Goal: Task Accomplishment & Management: Complete application form

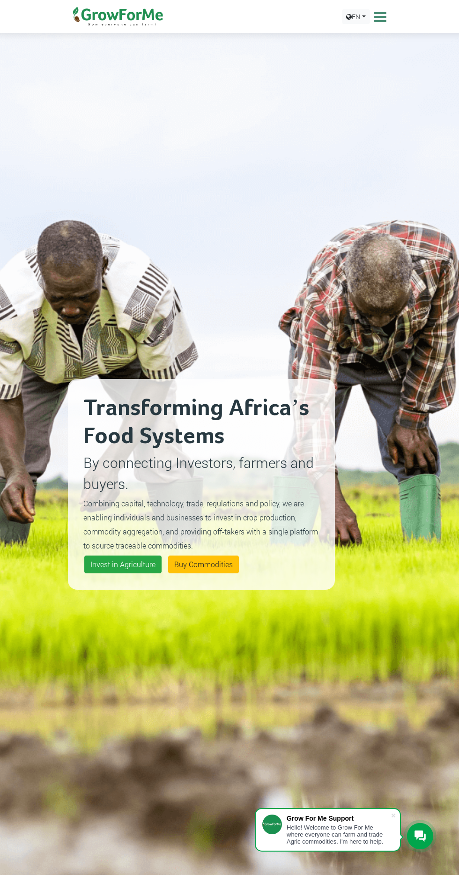
click at [379, 19] on icon at bounding box center [379, 17] width 15 height 14
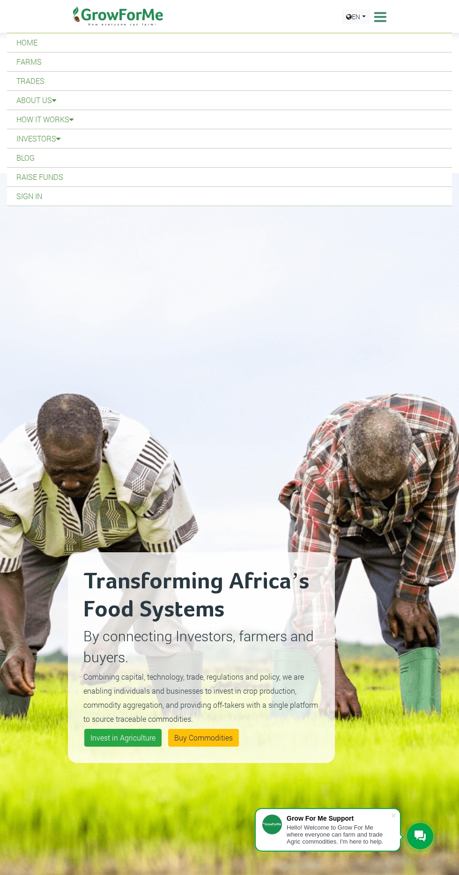
click at [62, 47] on link "Home" at bounding box center [229, 42] width 445 height 19
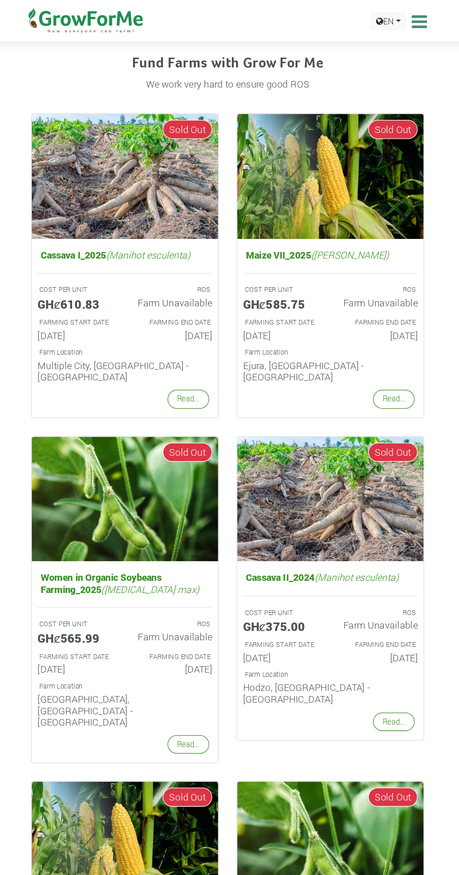
scroll to position [722, 0]
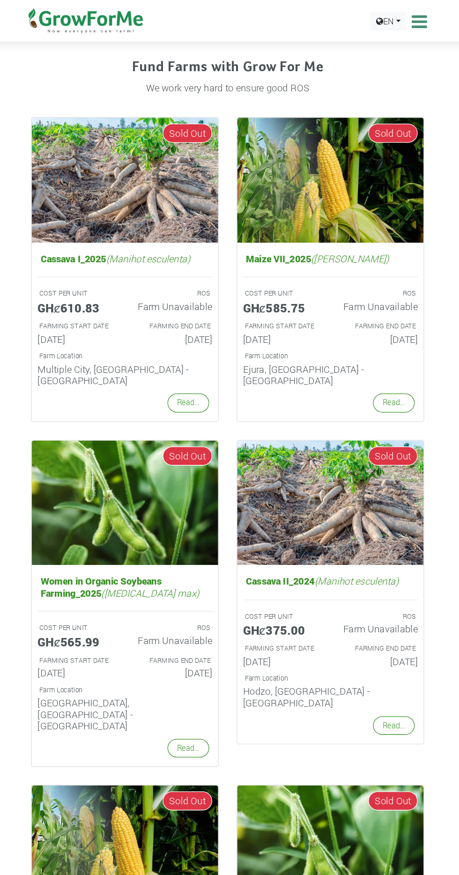
click at [377, 17] on icon at bounding box center [379, 17] width 15 height 14
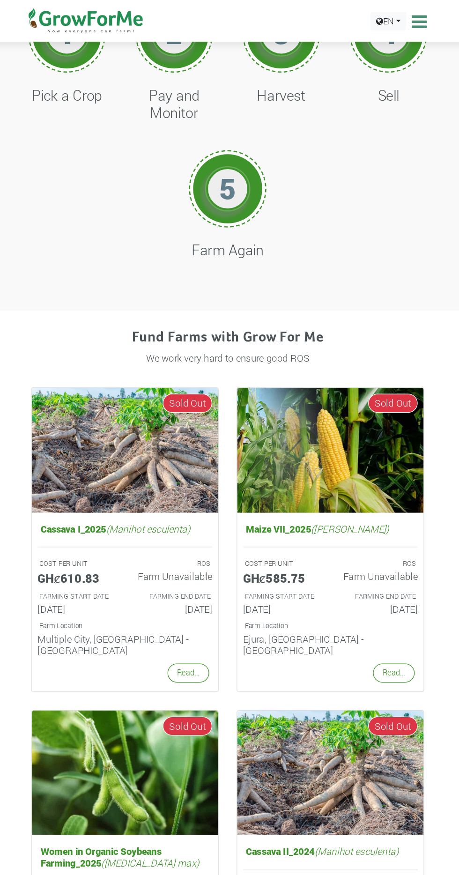
scroll to position [0, 0]
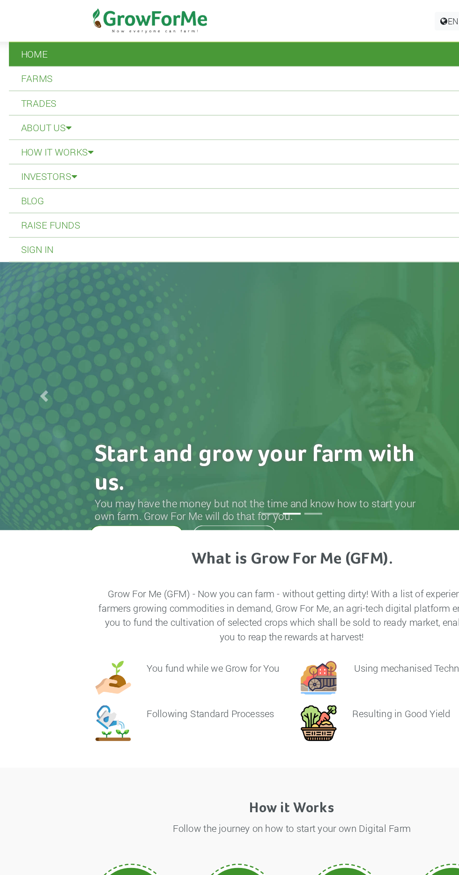
click at [42, 196] on link "Sign In" at bounding box center [229, 196] width 445 height 19
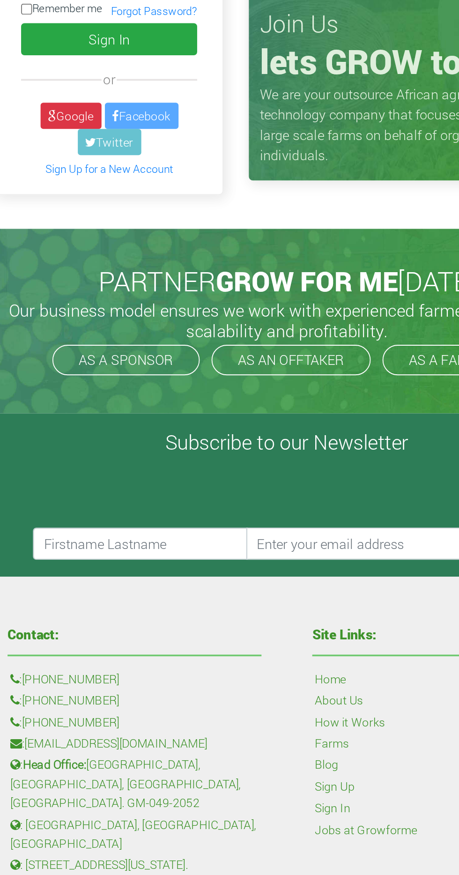
click at [101, 234] on link "Sign Up for a New Account" at bounding box center [131, 237] width 71 height 7
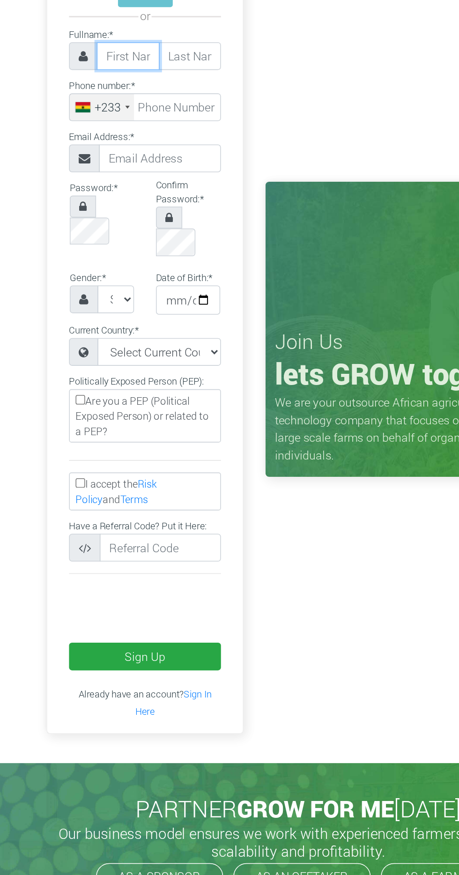
click at [115, 128] on input "text" at bounding box center [120, 129] width 40 height 18
type input "Alexander"
click at [155, 133] on input "text" at bounding box center [160, 129] width 40 height 18
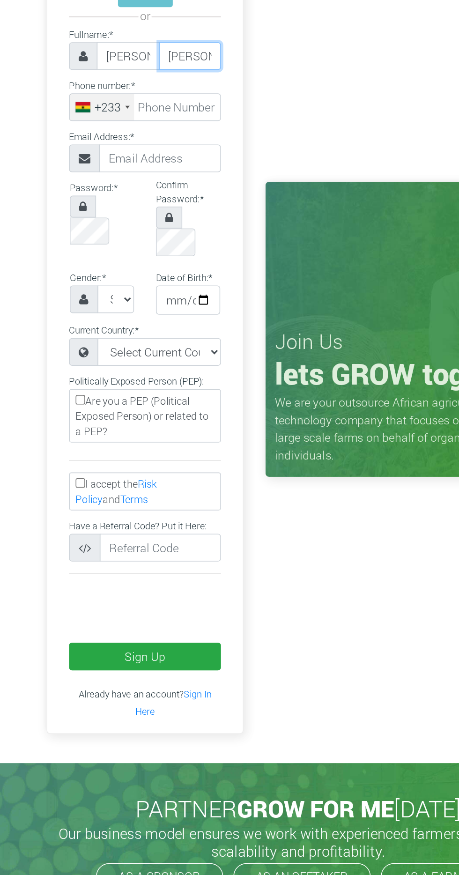
type input "Mensah"
click at [155, 163] on input "tel" at bounding box center [130, 162] width 97 height 18
type input "54 045 1590"
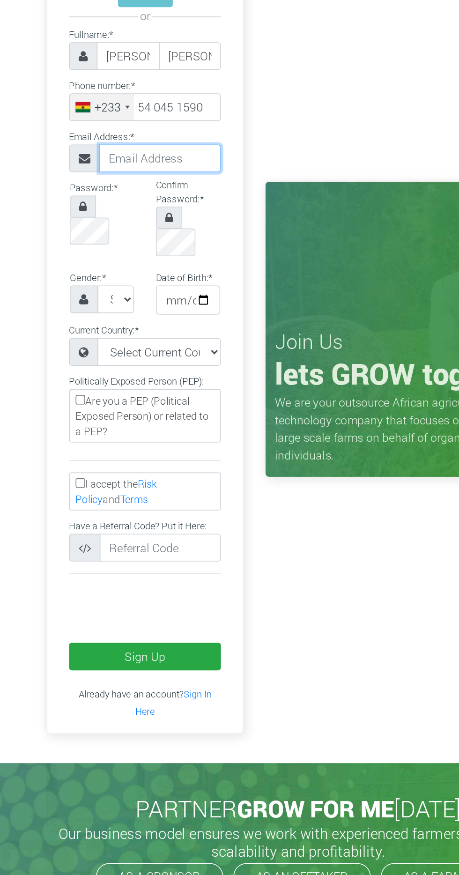
click at [149, 193] on input "text" at bounding box center [141, 194] width 78 height 18
type input "Mensahalexanderofori@gmail.com"
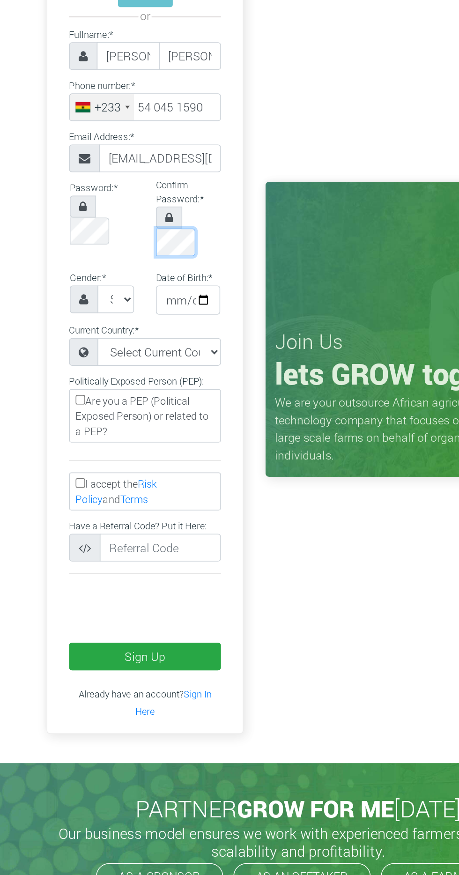
scroll to position [0, 18]
click at [118, 276] on select "Select Gender Female Male" at bounding box center [112, 285] width 23 height 18
select select "[DEMOGRAPHIC_DATA]"
click at [101, 276] on select "Select Gender Female Male" at bounding box center [112, 285] width 23 height 18
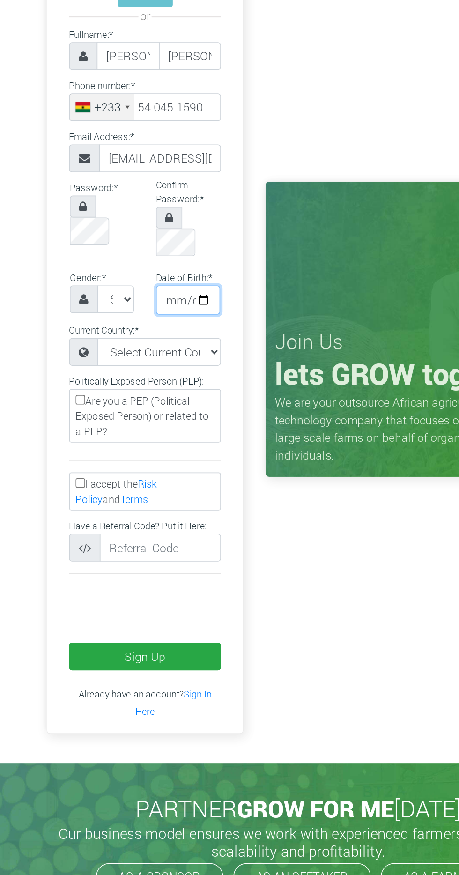
click at [169, 276] on input "date" at bounding box center [158, 285] width 41 height 19
type input "2025-08-16"
click at [158, 276] on input "2025-08-16" at bounding box center [158, 285] width 41 height 19
click at [170, 276] on input "date" at bounding box center [158, 285] width 41 height 19
type input "[DATE]"
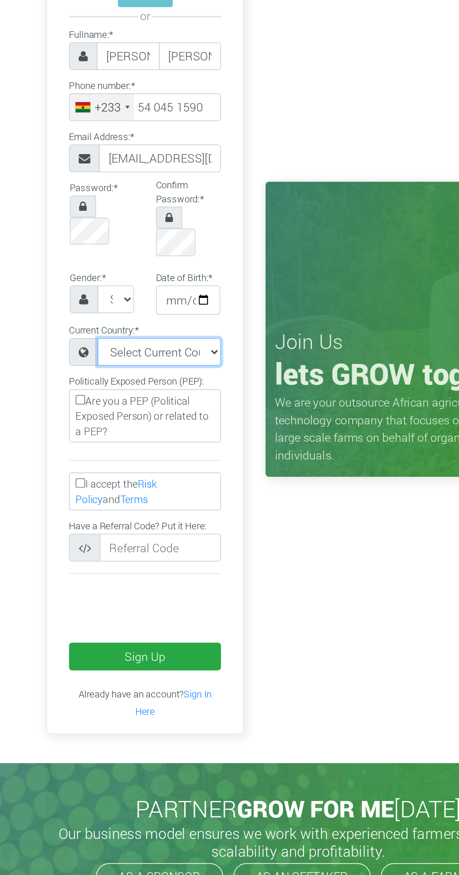
click at [165, 310] on select "Select Current Country Afghanistan Albania Algeria American Samoa Andorra Angol…" at bounding box center [140, 319] width 79 height 18
select select "[GEOGRAPHIC_DATA]"
click at [101, 310] on select "Select Current Country Afghanistan Albania Algeria American Samoa Andorra Angol…" at bounding box center [140, 319] width 79 height 18
click at [114, 396] on label "I accept the Risk Policy and Terms" at bounding box center [130, 408] width 97 height 24
click at [93, 399] on input "I accept the Risk Policy and Terms" at bounding box center [90, 402] width 6 height 6
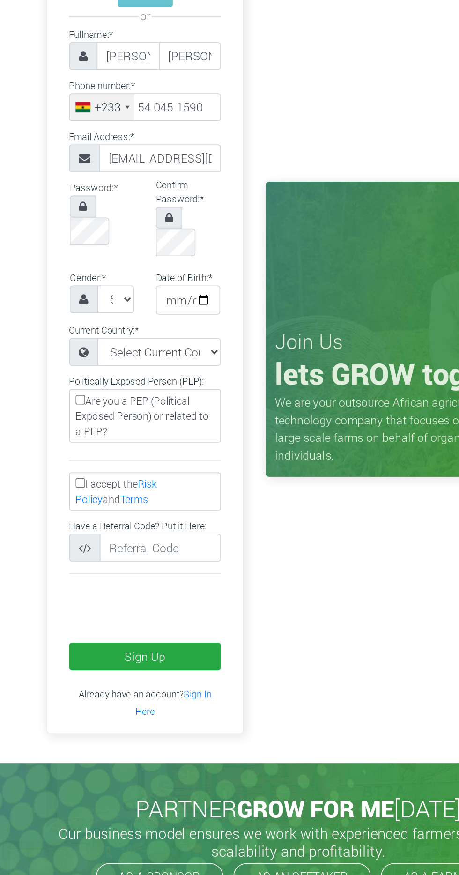
checkbox input "true"
click at [152, 505] on button "Sign Up" at bounding box center [130, 514] width 97 height 18
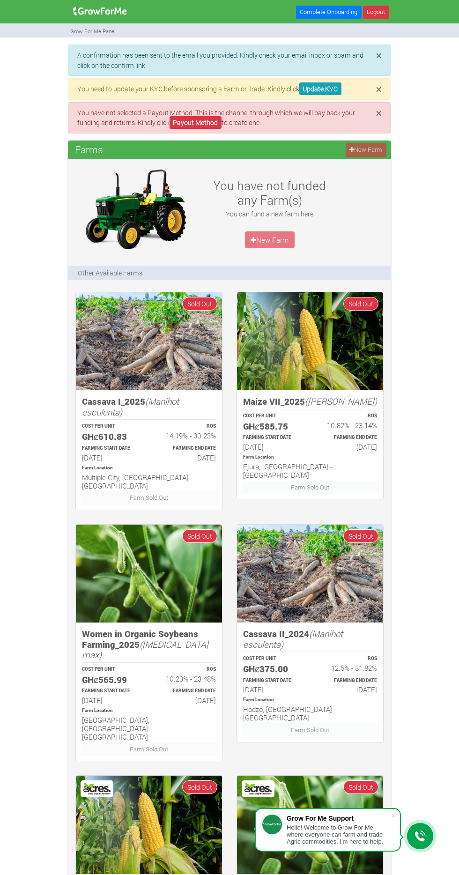
click at [449, 183] on div "× A confirmation has been sent to the email you provided. Kindly check your ema…" at bounding box center [229, 786] width 459 height 1485
click at [320, 12] on link "Complete Onboarding" at bounding box center [329, 13] width 66 height 14
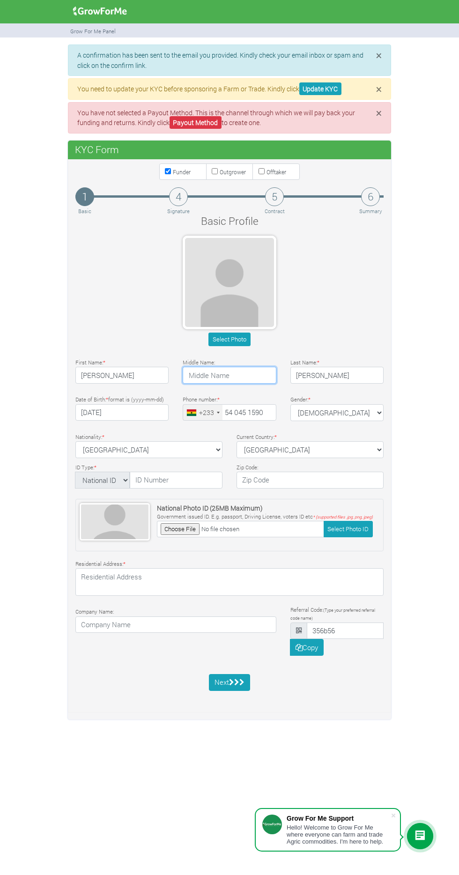
click at [217, 368] on input "text" at bounding box center [229, 375] width 93 height 17
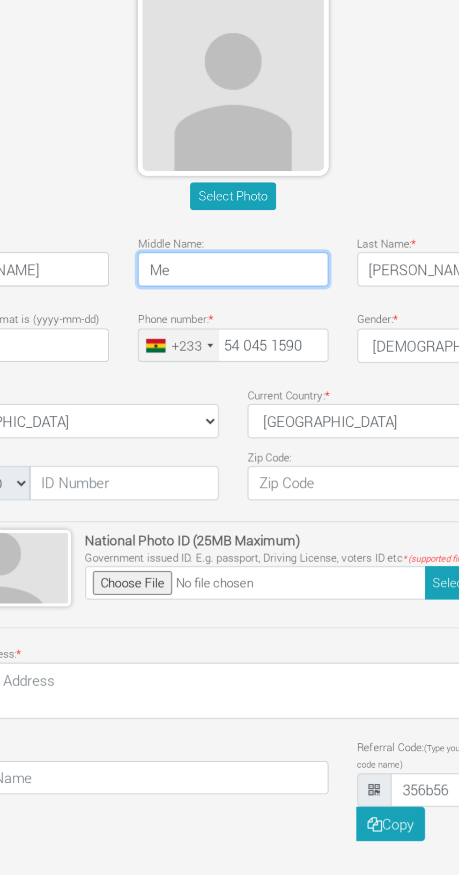
type input "M"
type input "o"
type input "O"
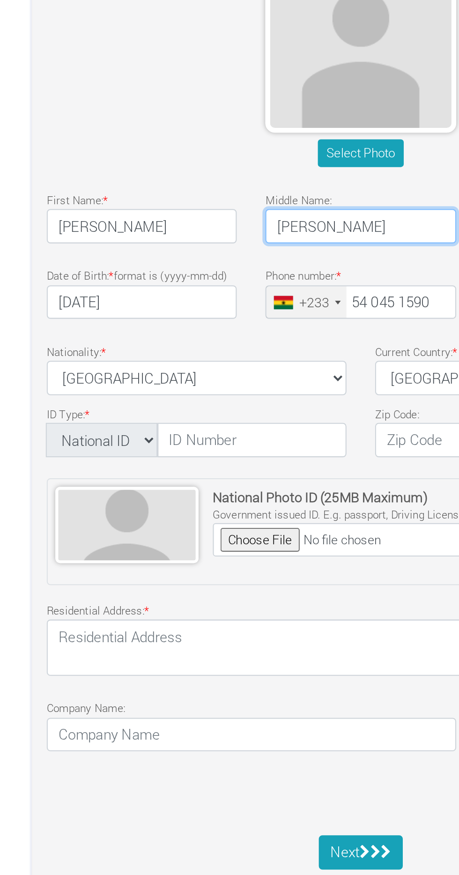
type input "Ofori"
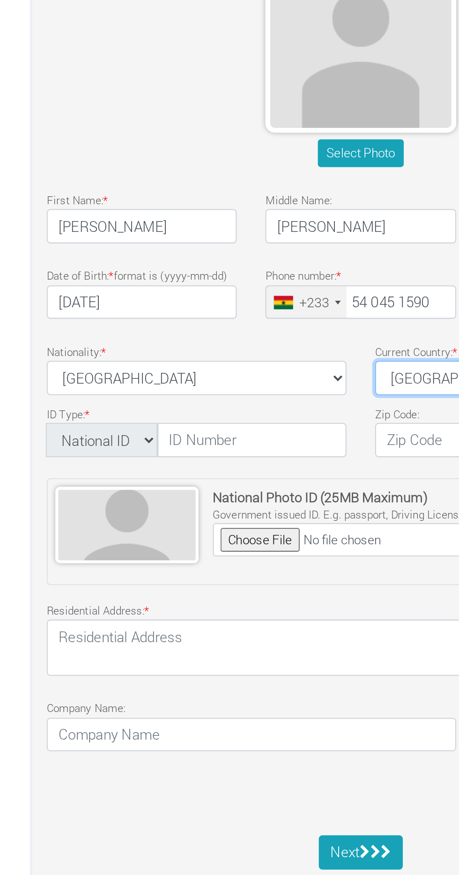
click at [240, 452] on select "ghana Afghanistan Albania Algeria American Samoa Andorra Angola Anguilla Antigu…" at bounding box center [310, 449] width 147 height 17
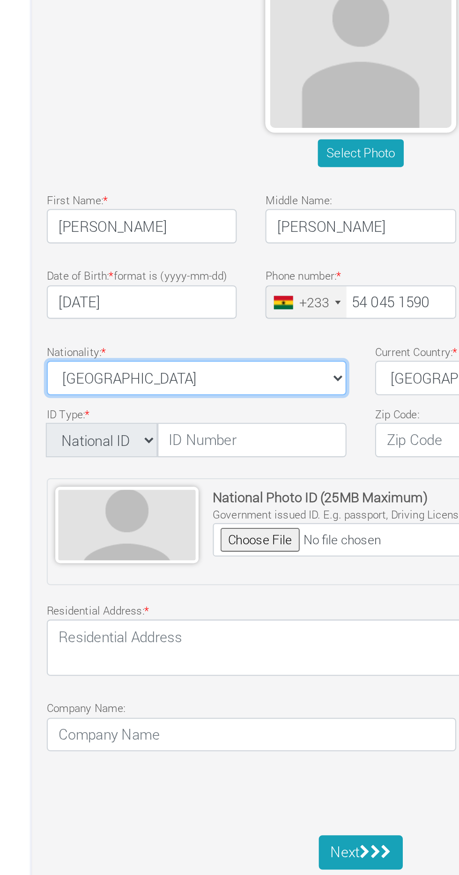
click at [200, 451] on select "Ghana Afghanistan Albania Algeria American Samoa Andorra Angola Anguilla Antigu…" at bounding box center [148, 449] width 147 height 17
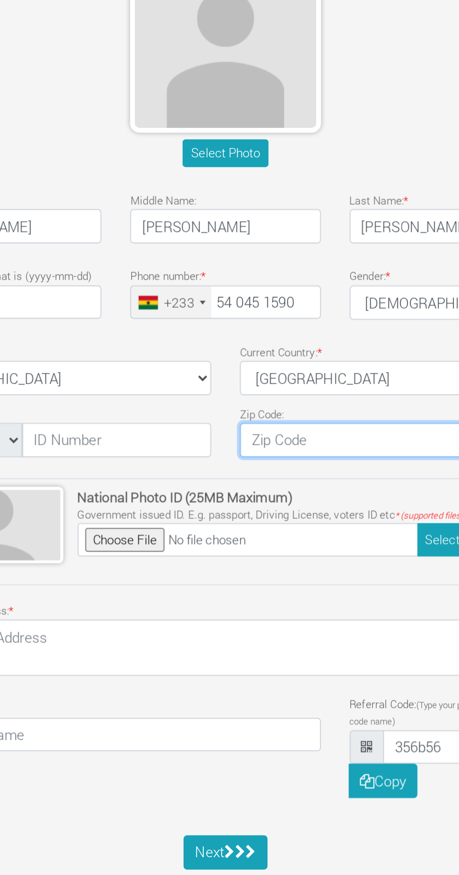
click at [259, 473] on input "text" at bounding box center [310, 480] width 147 height 17
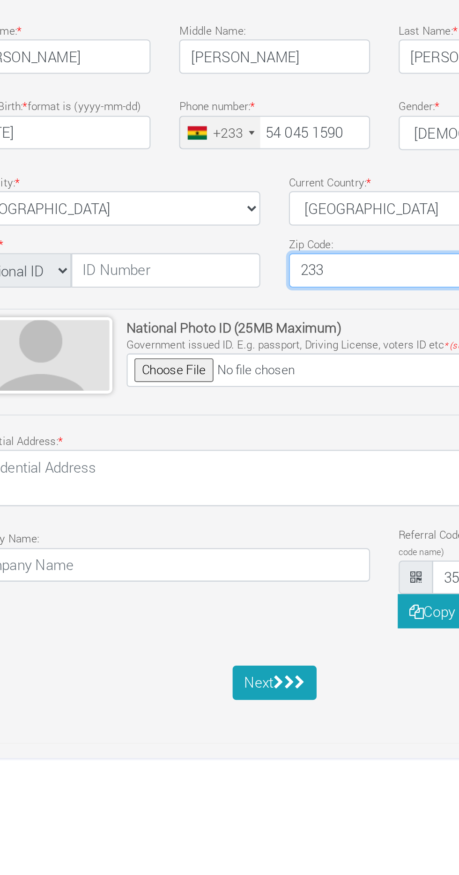
type input "233"
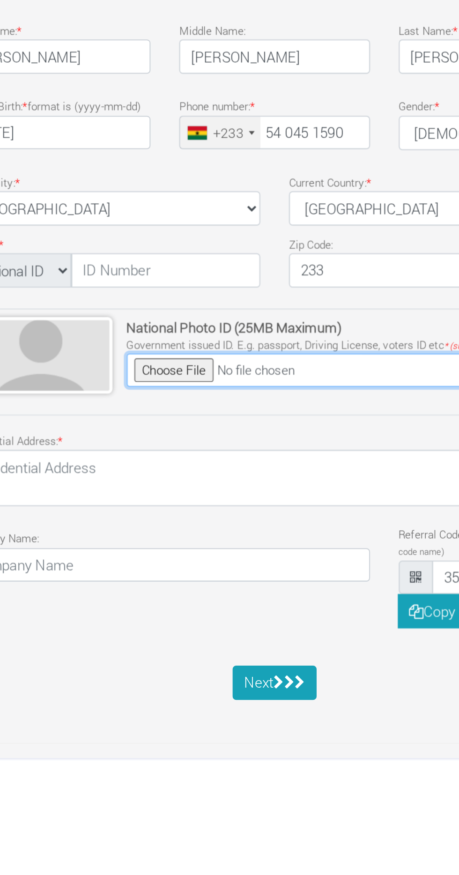
click at [181, 523] on input "file" at bounding box center [240, 529] width 167 height 16
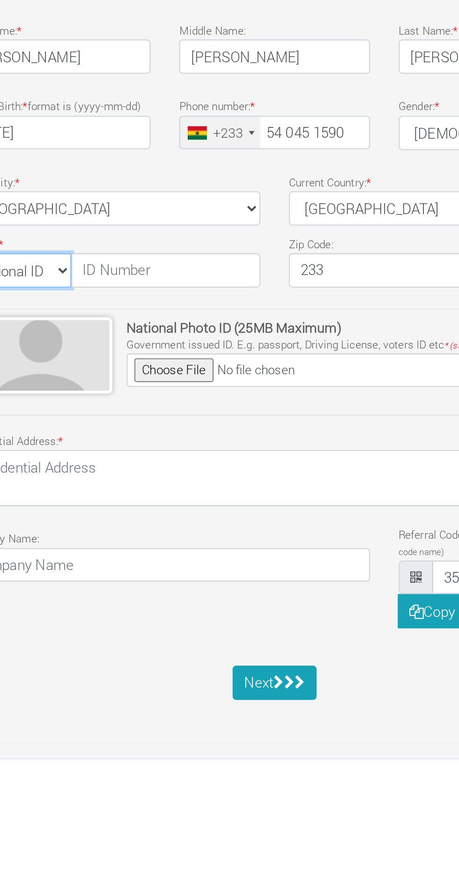
click at [120, 475] on select "National ID [GEOGRAPHIC_DATA] ID Passport Drivers" at bounding box center [102, 480] width 55 height 17
click at [75, 472] on select "National ID [GEOGRAPHIC_DATA] ID Passport Drivers" at bounding box center [102, 480] width 55 height 17
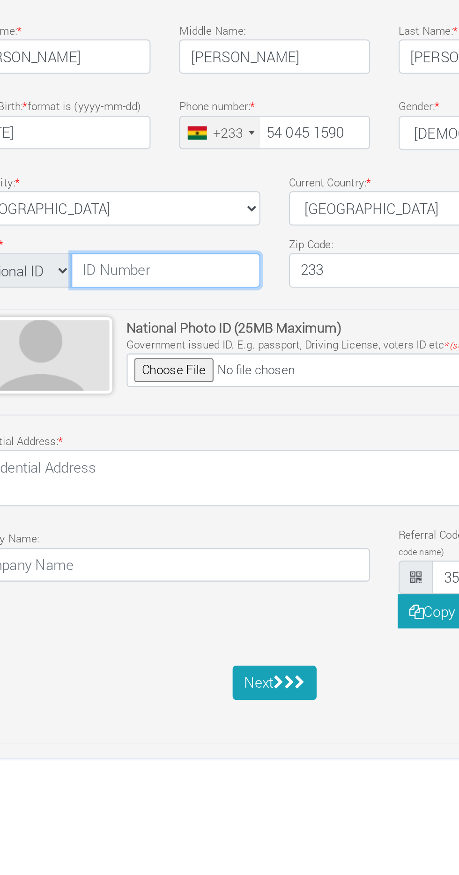
click at [176, 476] on input "text" at bounding box center [176, 480] width 93 height 17
click at [189, 479] on input "GHA-00407" at bounding box center [176, 480] width 93 height 17
click at [205, 479] on input "GHA-004074286" at bounding box center [176, 480] width 93 height 17
type input "GHA-004074286-1"
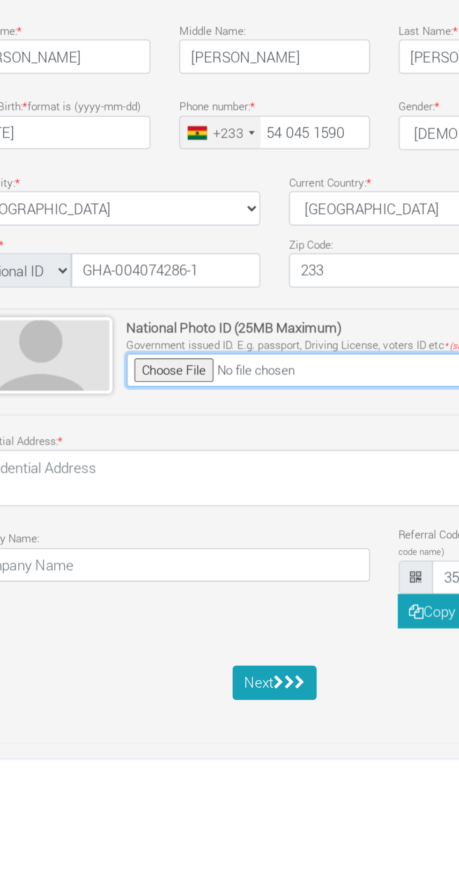
click at [181, 526] on input "file" at bounding box center [240, 529] width 167 height 16
type input "C:\fakepath\IMG-20250617-WA0000.jpg"
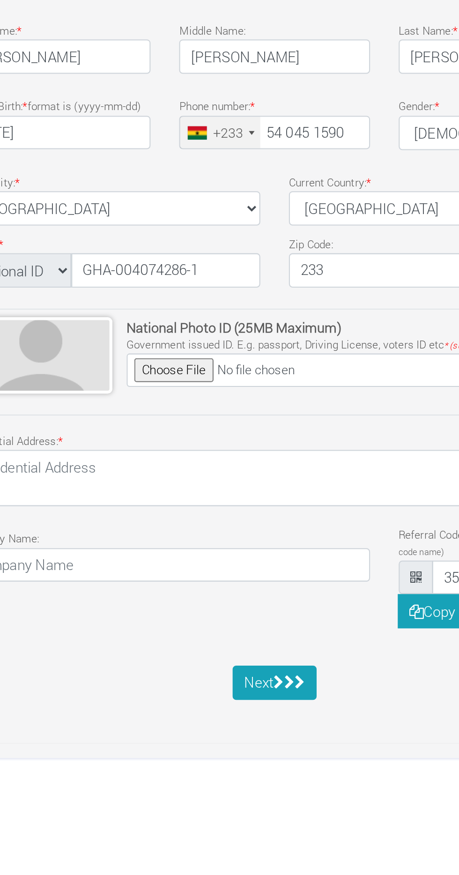
click at [210, 762] on div "Grow For Me Panel × A confirmation has been sent to the email you provided. Kin…" at bounding box center [229, 437] width 459 height 875
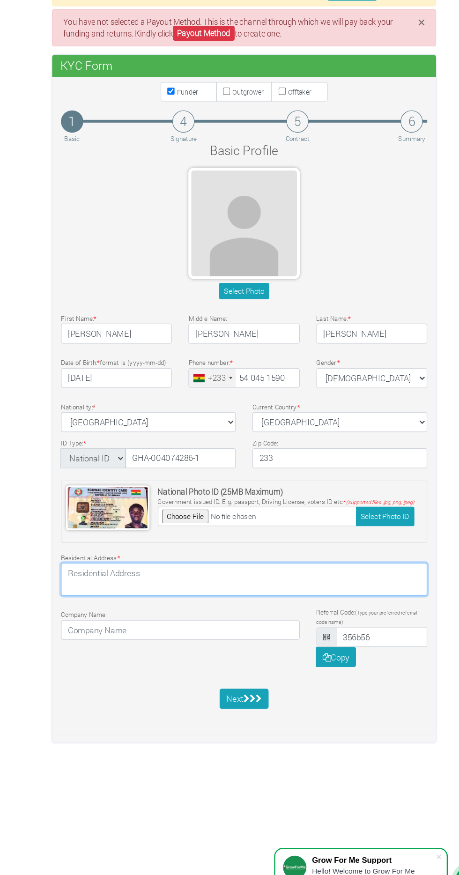
click at [236, 577] on textarea at bounding box center [229, 581] width 308 height 27
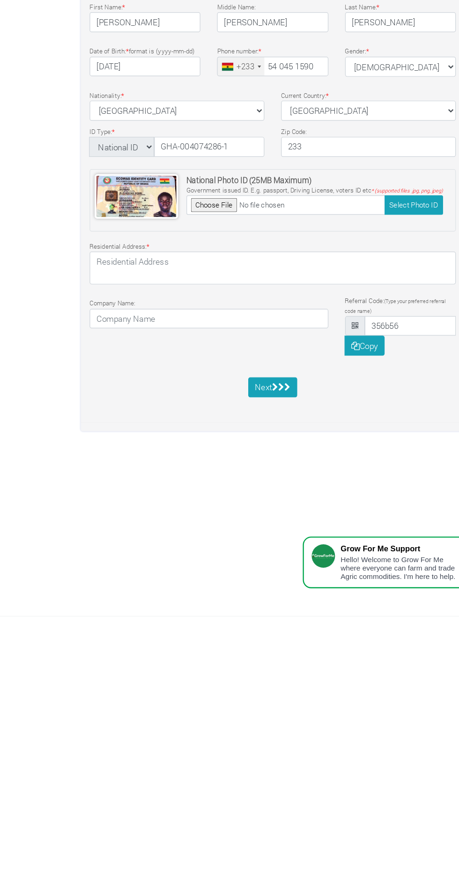
click at [148, 718] on div "Grow For Me Panel × A confirmation has been sent to the email you provided. Kin…" at bounding box center [229, 437] width 459 height 875
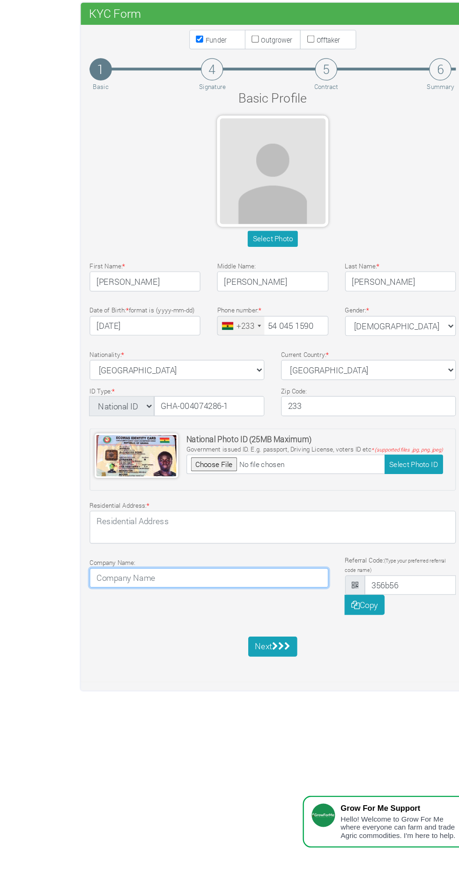
click at [130, 616] on input at bounding box center [175, 624] width 201 height 17
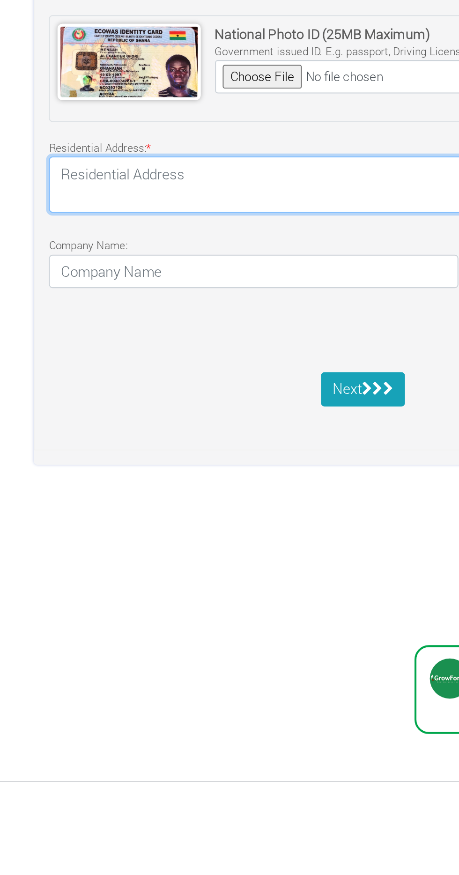
click at [172, 577] on textarea at bounding box center [229, 581] width 308 height 27
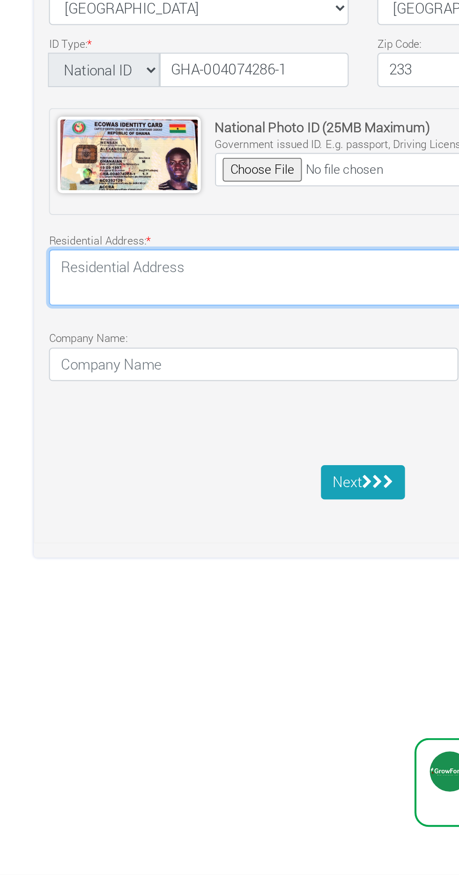
click at [191, 576] on textarea at bounding box center [229, 581] width 308 height 27
type textarea "g"
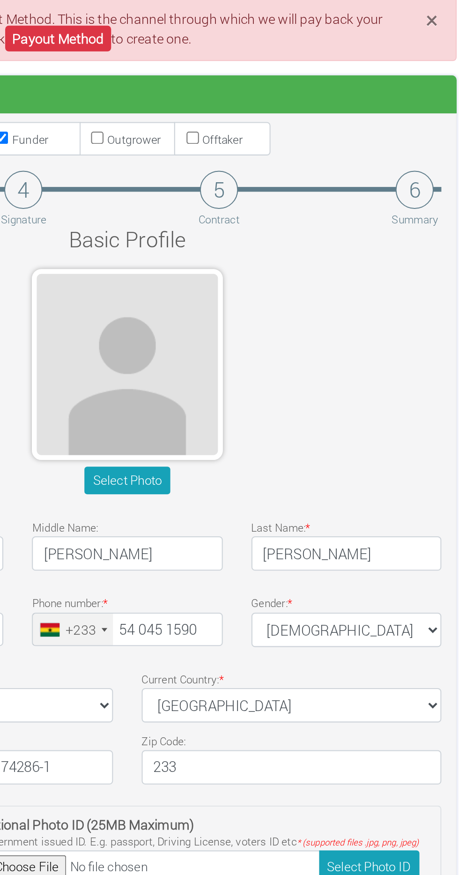
type textarea "GE-137-7709"
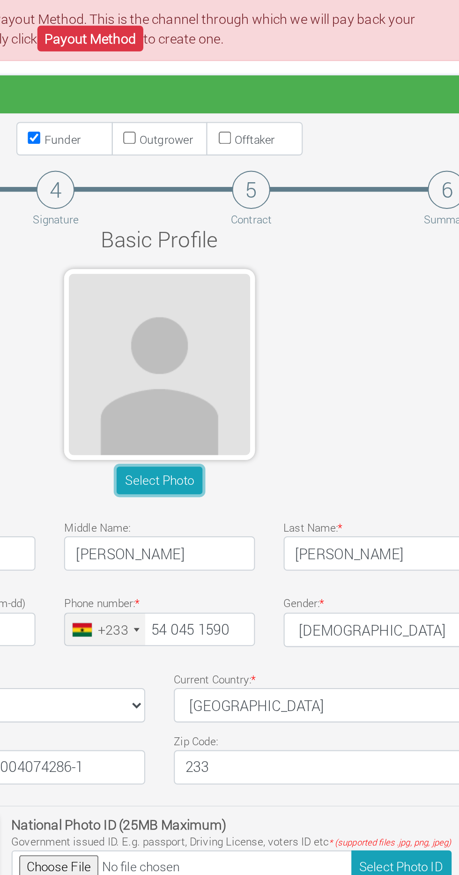
click at [229, 333] on button "Select Photo" at bounding box center [229, 340] width 42 height 14
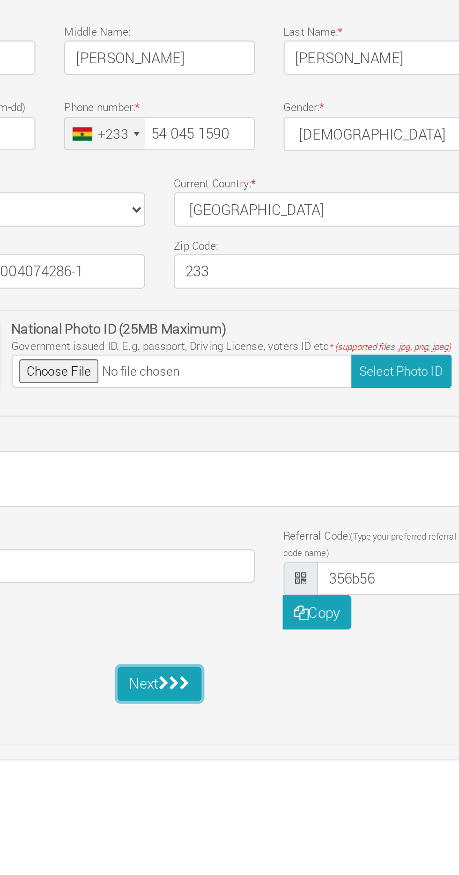
click at [229, 681] on button "Next" at bounding box center [230, 682] width 42 height 17
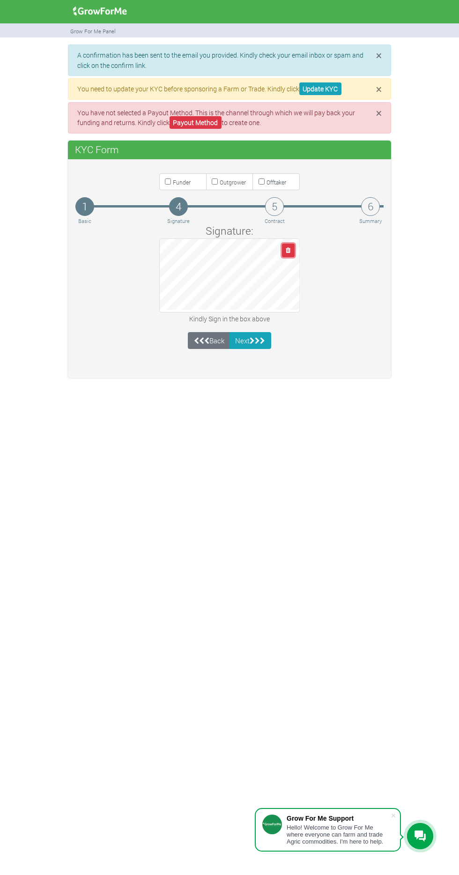
click at [292, 252] on button "button" at bounding box center [288, 251] width 13 height 14
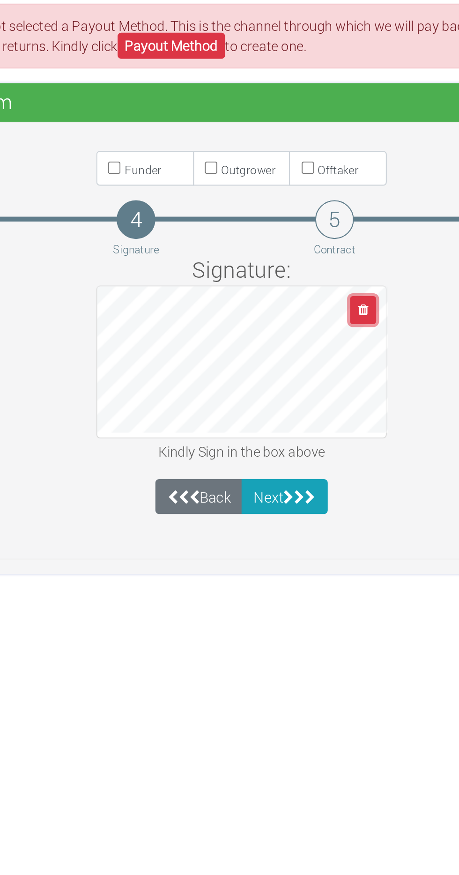
click at [284, 248] on button "button" at bounding box center [288, 251] width 13 height 14
click at [284, 249] on button "button" at bounding box center [288, 251] width 13 height 14
click at [287, 249] on icon "button" at bounding box center [288, 250] width 5 height 6
click at [255, 337] on icon "submit" at bounding box center [252, 340] width 5 height 7
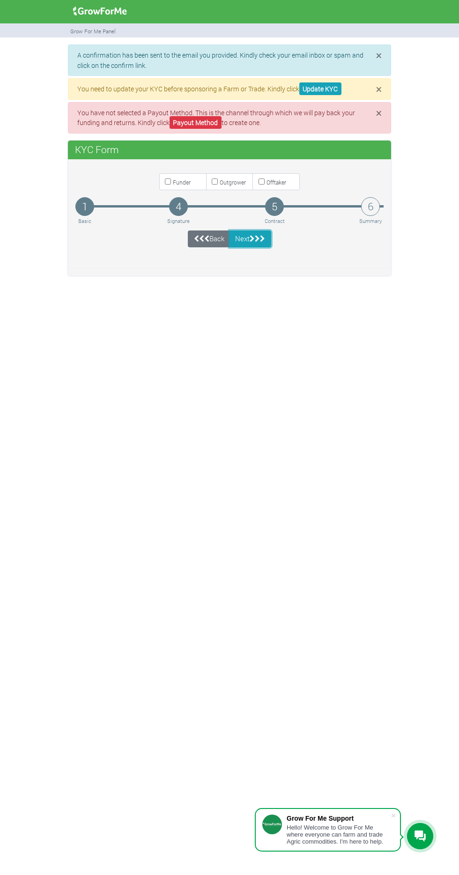
click at [258, 240] on icon "submit" at bounding box center [257, 238] width 5 height 7
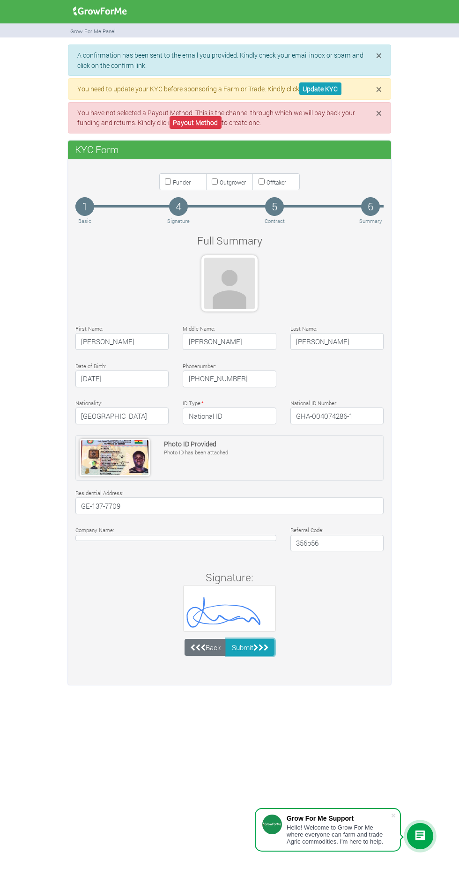
click at [268, 644] on icon "submit" at bounding box center [266, 647] width 5 height 7
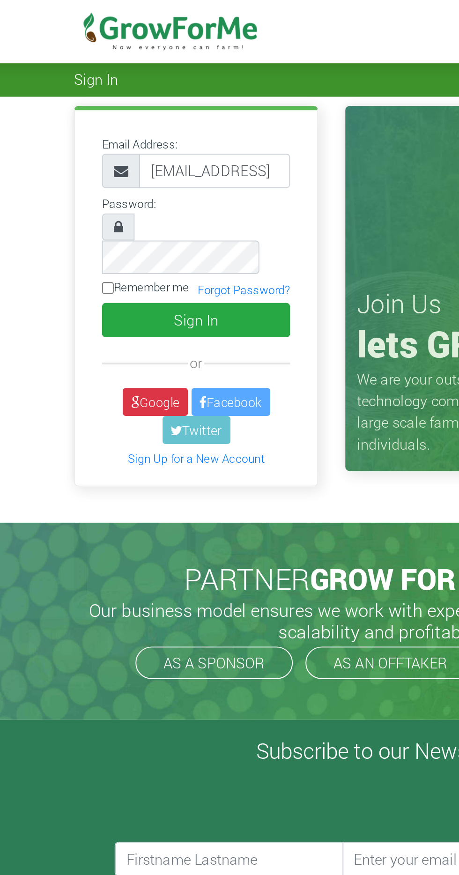
type input "Mensahalexanderofori@gmail.com"
click at [172, 90] on input "Mensahalexanderofori@gmail.com" at bounding box center [141, 89] width 78 height 18
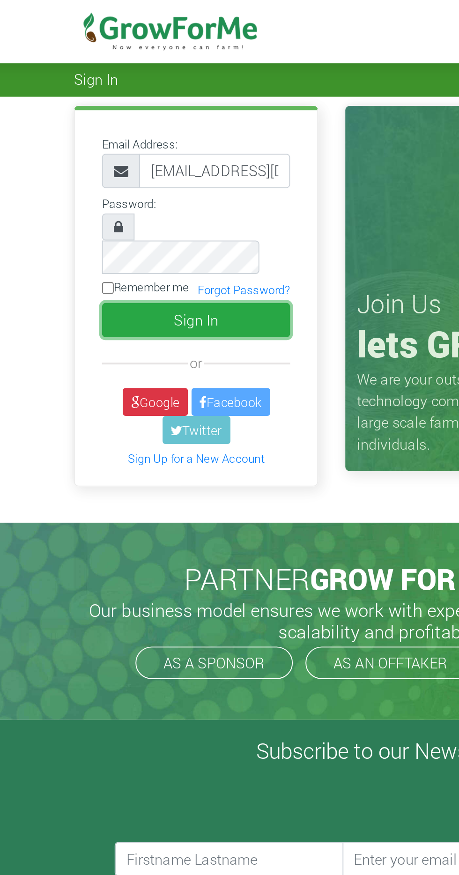
click at [141, 157] on button "Sign In" at bounding box center [130, 166] width 97 height 18
click at [143, 157] on button "Sign In" at bounding box center [130, 166] width 97 height 18
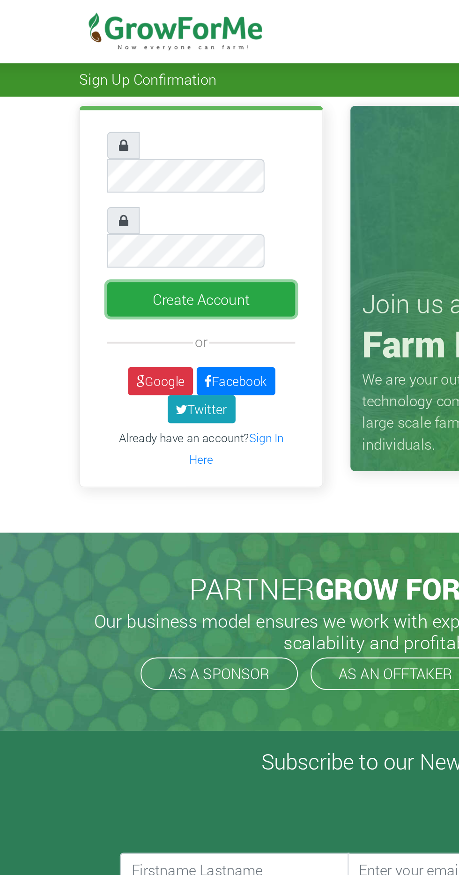
click at [156, 146] on button "Create Account" at bounding box center [130, 155] width 97 height 18
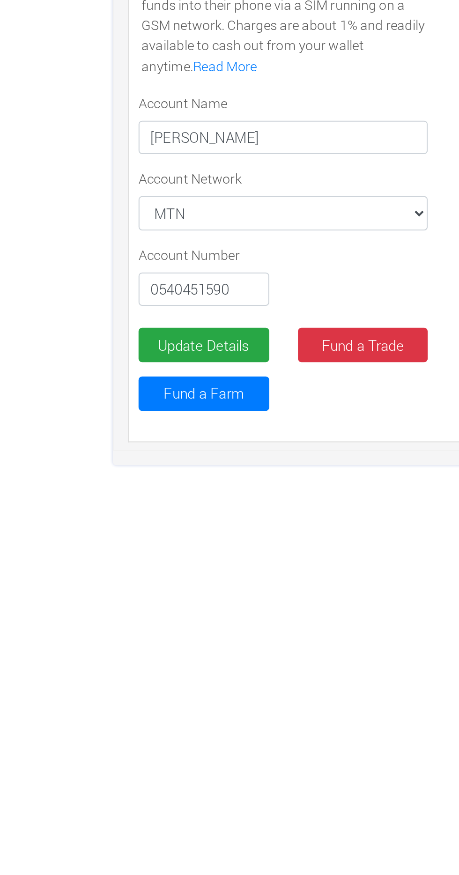
type input "0540451590"
click at [109, 397] on button "Update Details" at bounding box center [113, 405] width 64 height 17
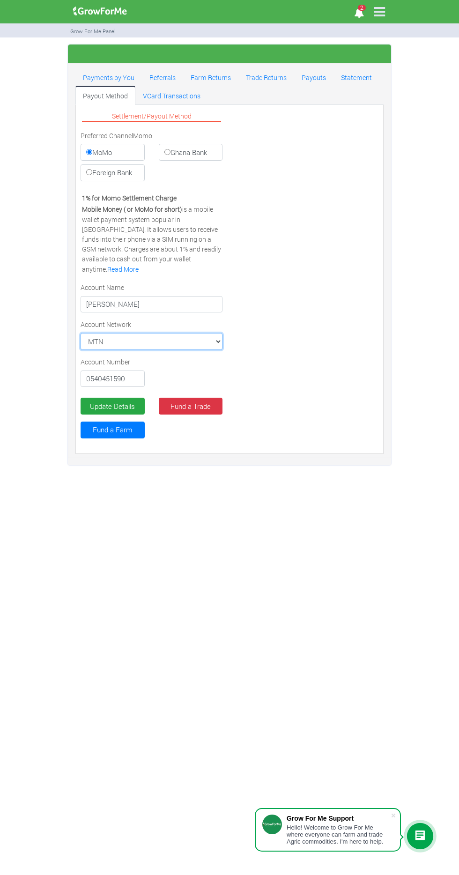
click at [202, 333] on select "MTN MTN VODAFONE AIRTEL TIGO" at bounding box center [152, 341] width 142 height 17
select select "MTN"
click at [81, 333] on select "MTN MTN VODAFONE AIRTEL TIGO" at bounding box center [152, 341] width 142 height 17
click at [111, 398] on button "Update Details" at bounding box center [113, 406] width 64 height 17
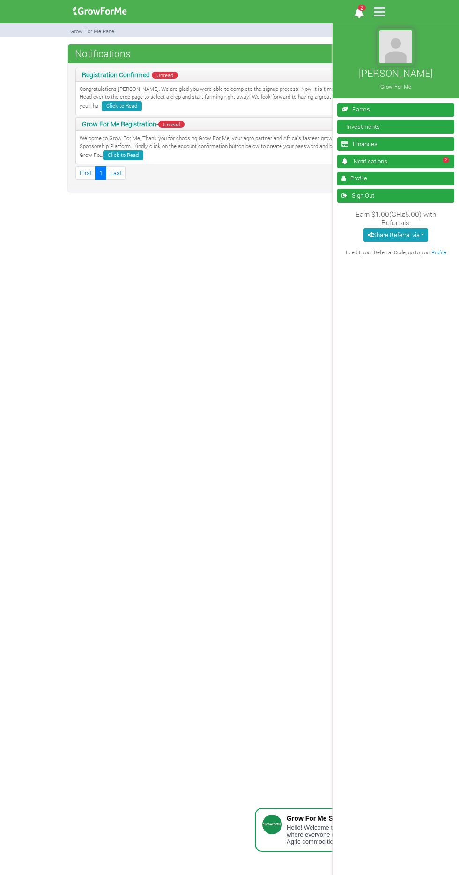
click at [229, 346] on div "[PERSON_NAME] Grow For Me 2" at bounding box center [229, 437] width 459 height 875
click at [392, 126] on link "Investments" at bounding box center [395, 127] width 117 height 14
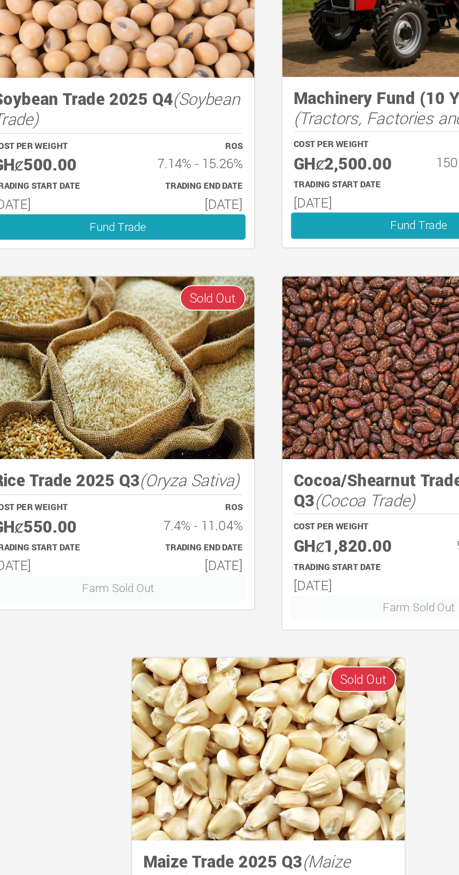
scroll to position [365, 0]
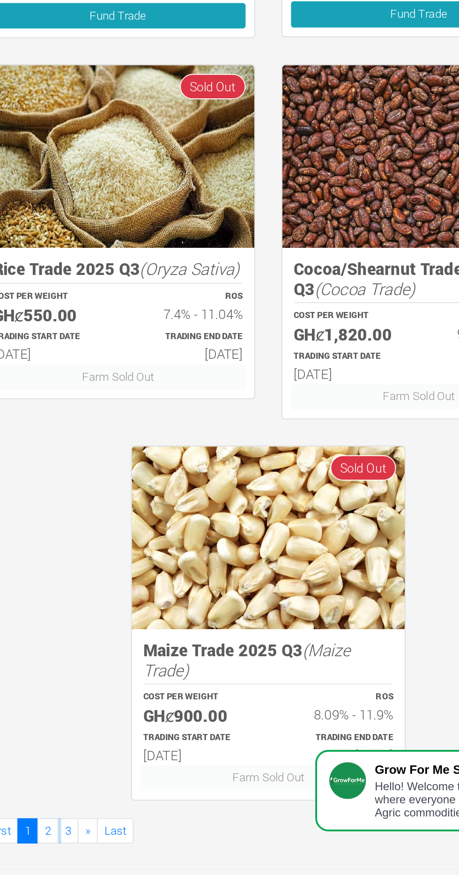
click at [111, 849] on link "2" at bounding box center [111, 851] width 11 height 14
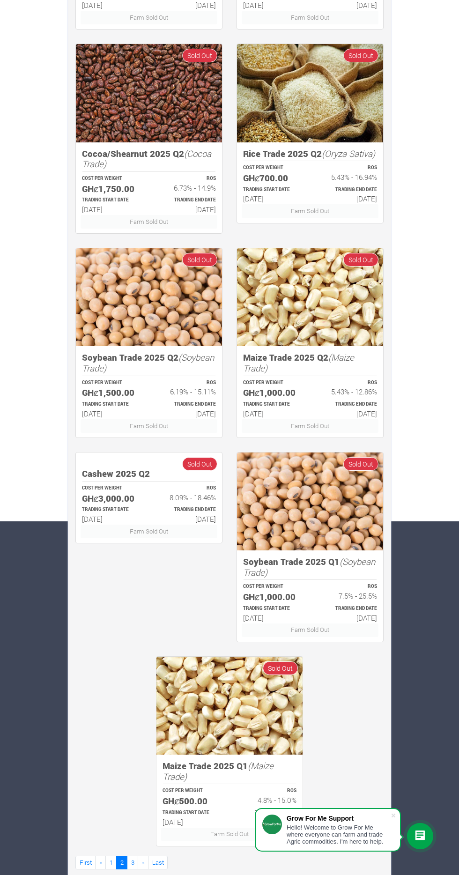
scroll to position [365, 0]
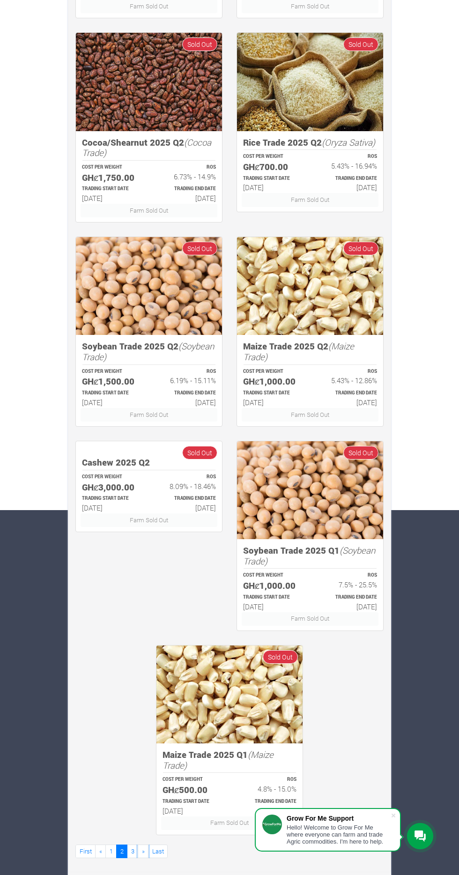
click at [139, 851] on link "»" at bounding box center [143, 851] width 11 height 14
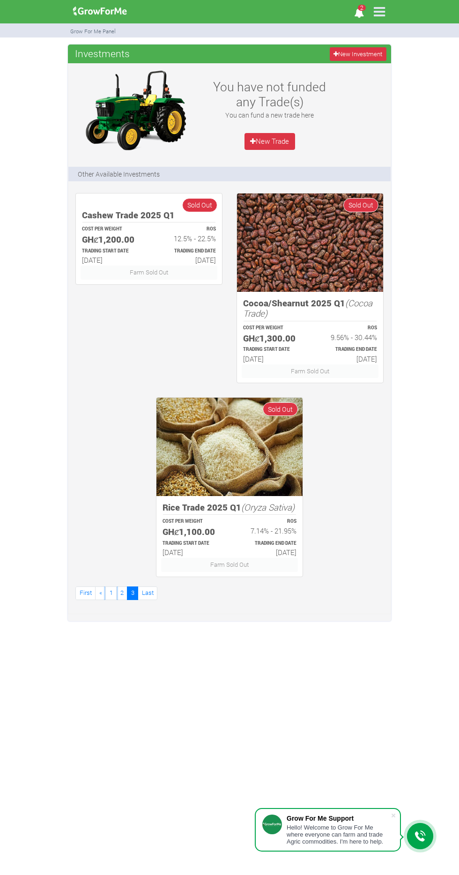
click at [110, 592] on link "1" at bounding box center [110, 593] width 11 height 14
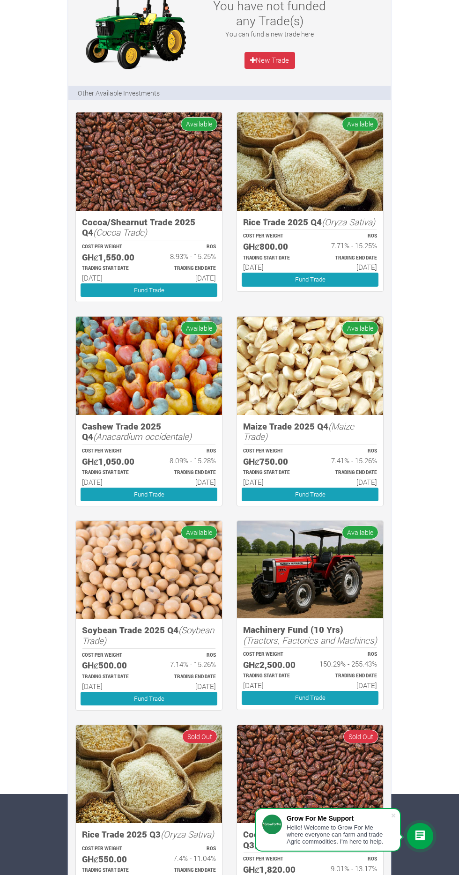
scroll to position [72, 0]
